Goal: Find specific page/section: Find specific page/section

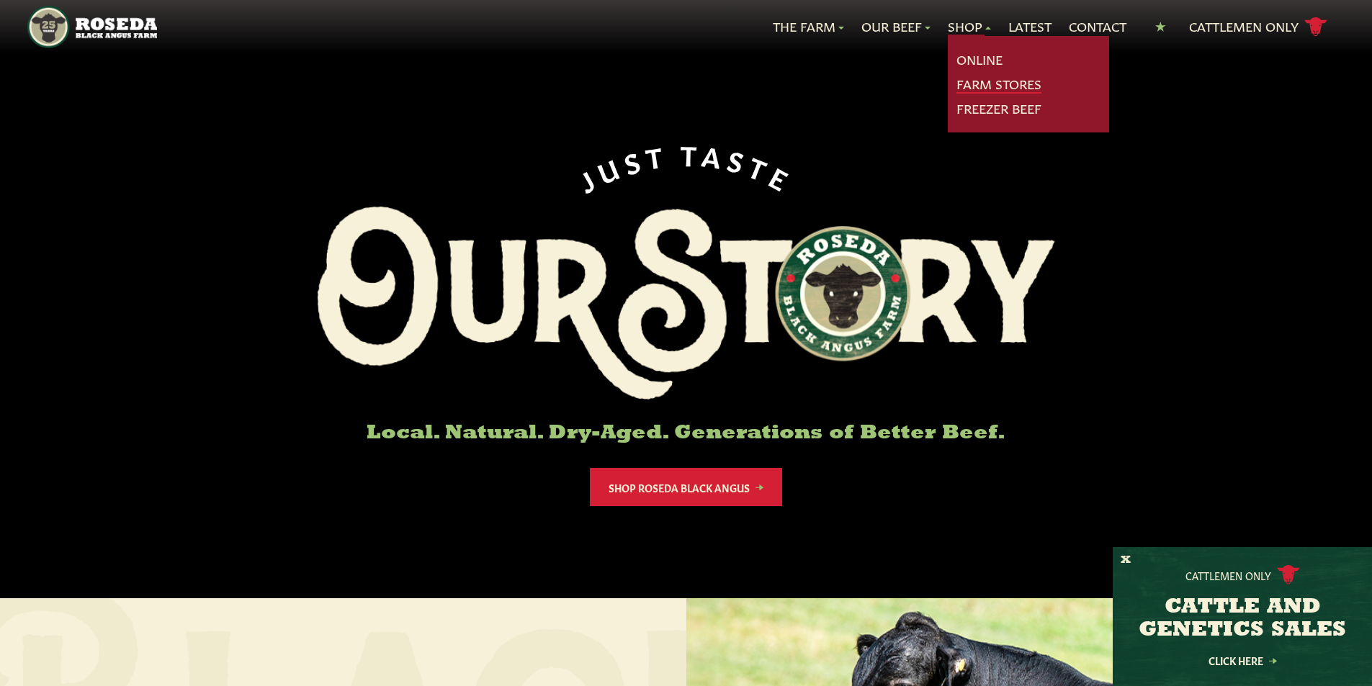
click at [990, 81] on link "Farm Stores" at bounding box center [998, 84] width 85 height 19
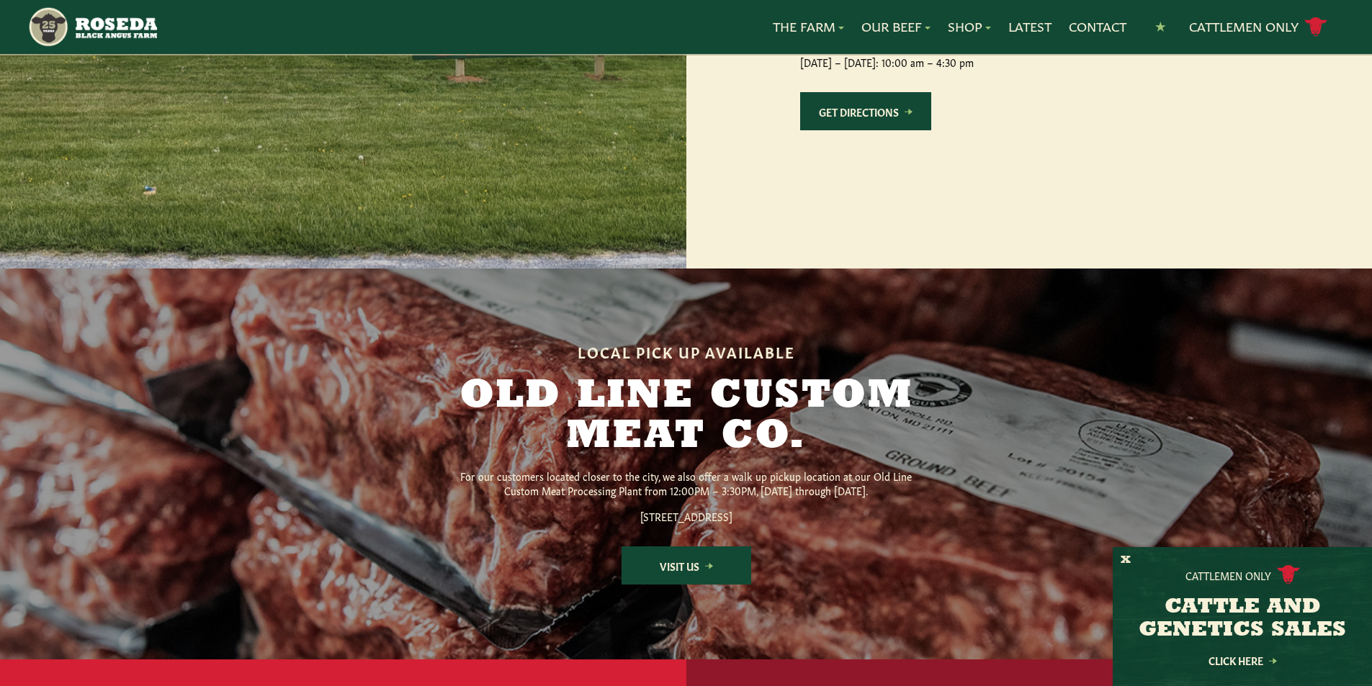
scroll to position [1152, 0]
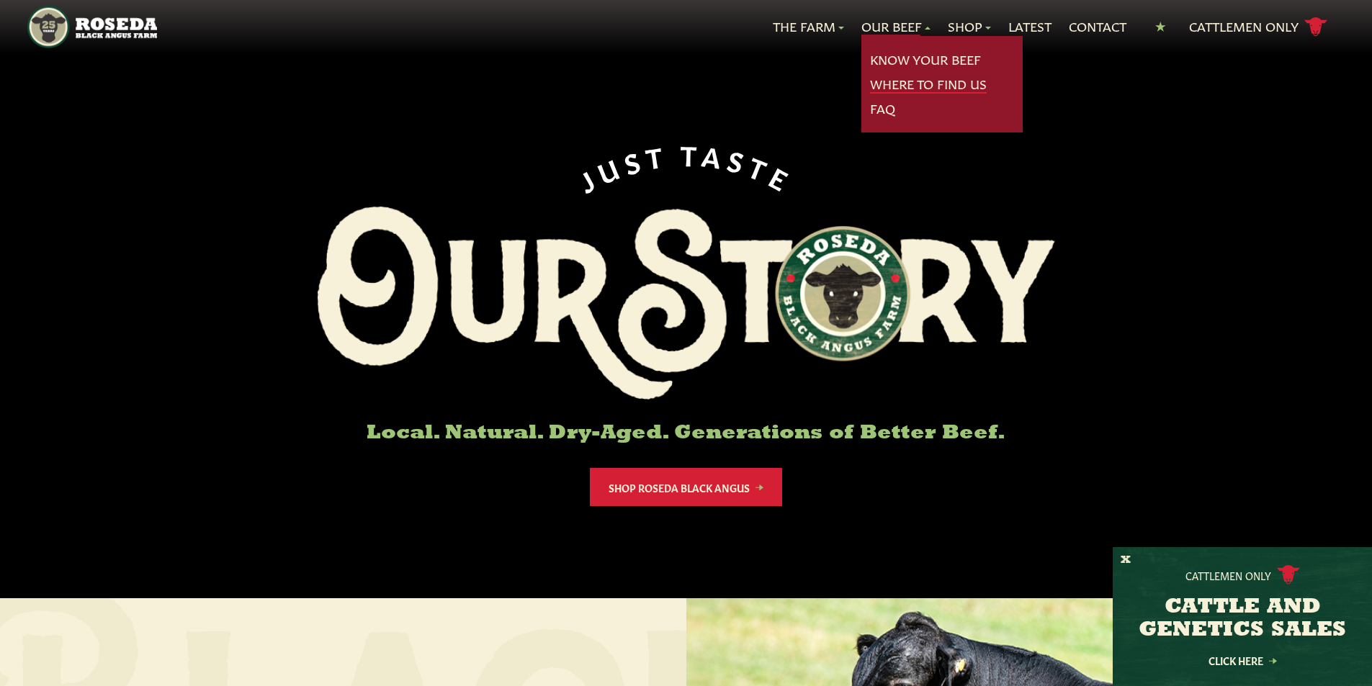
click at [914, 81] on link "Where To Find Us" at bounding box center [928, 84] width 117 height 19
